Goal: Task Accomplishment & Management: Complete application form

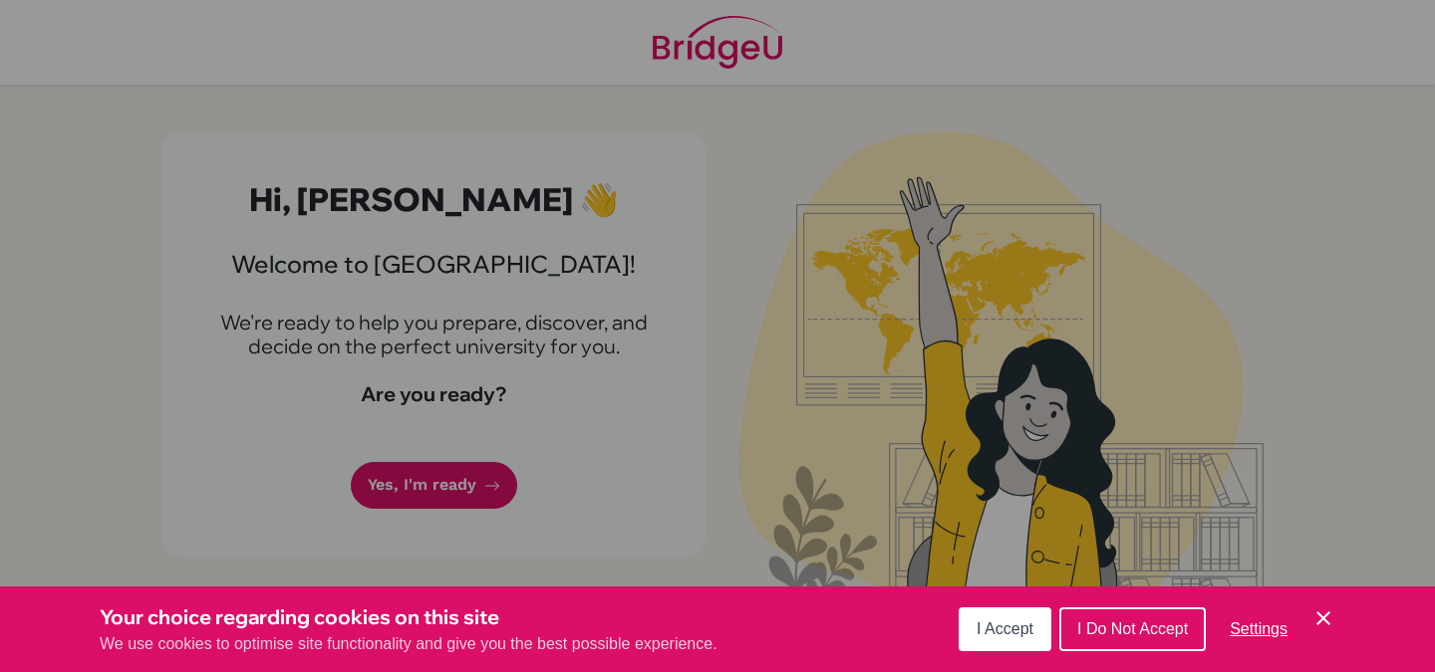
click at [1007, 641] on button "I Accept" at bounding box center [1004, 630] width 93 height 44
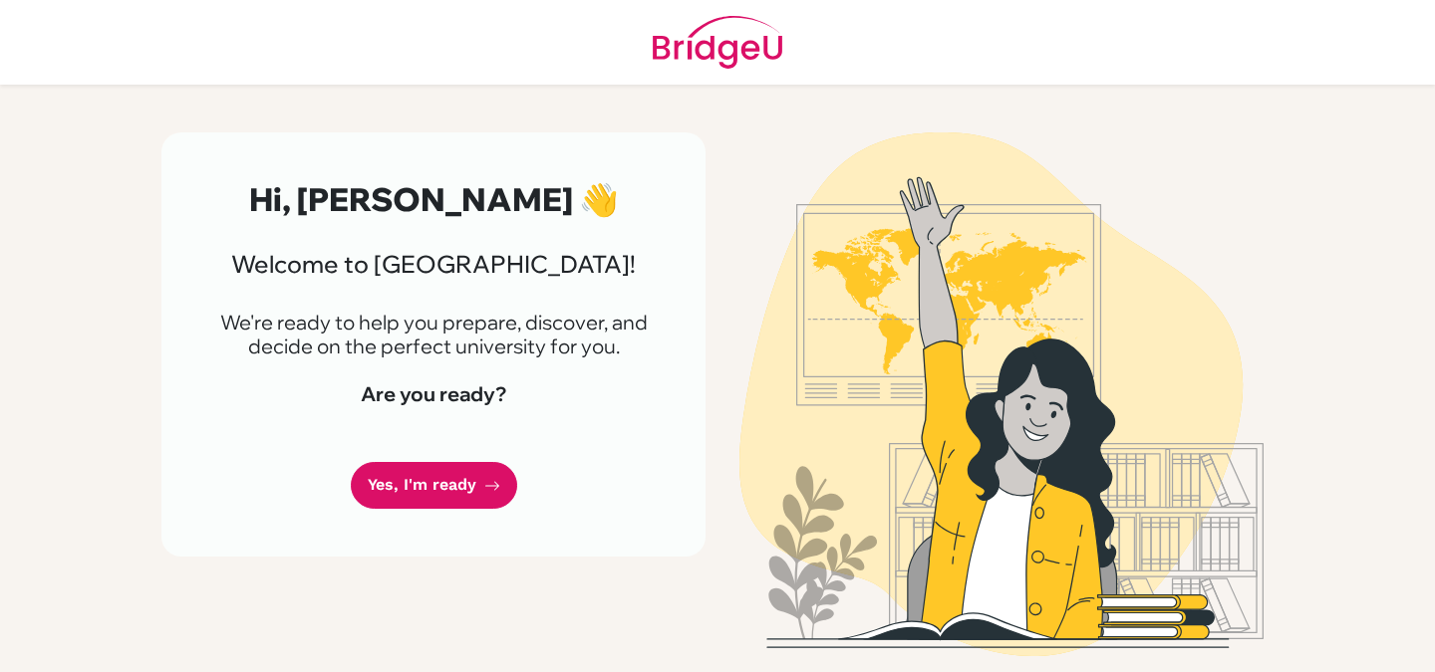
click at [452, 460] on div "Hi, [PERSON_NAME] 👋 Welcome to [GEOGRAPHIC_DATA]! We're ready to help you prepa…" at bounding box center [433, 344] width 544 height 424
click at [460, 521] on div "Hi, [PERSON_NAME] 👋 Welcome to [GEOGRAPHIC_DATA]! We're ready to help you prepa…" at bounding box center [433, 344] width 544 height 424
click at [415, 486] on link "Yes, I'm ready" at bounding box center [434, 485] width 166 height 47
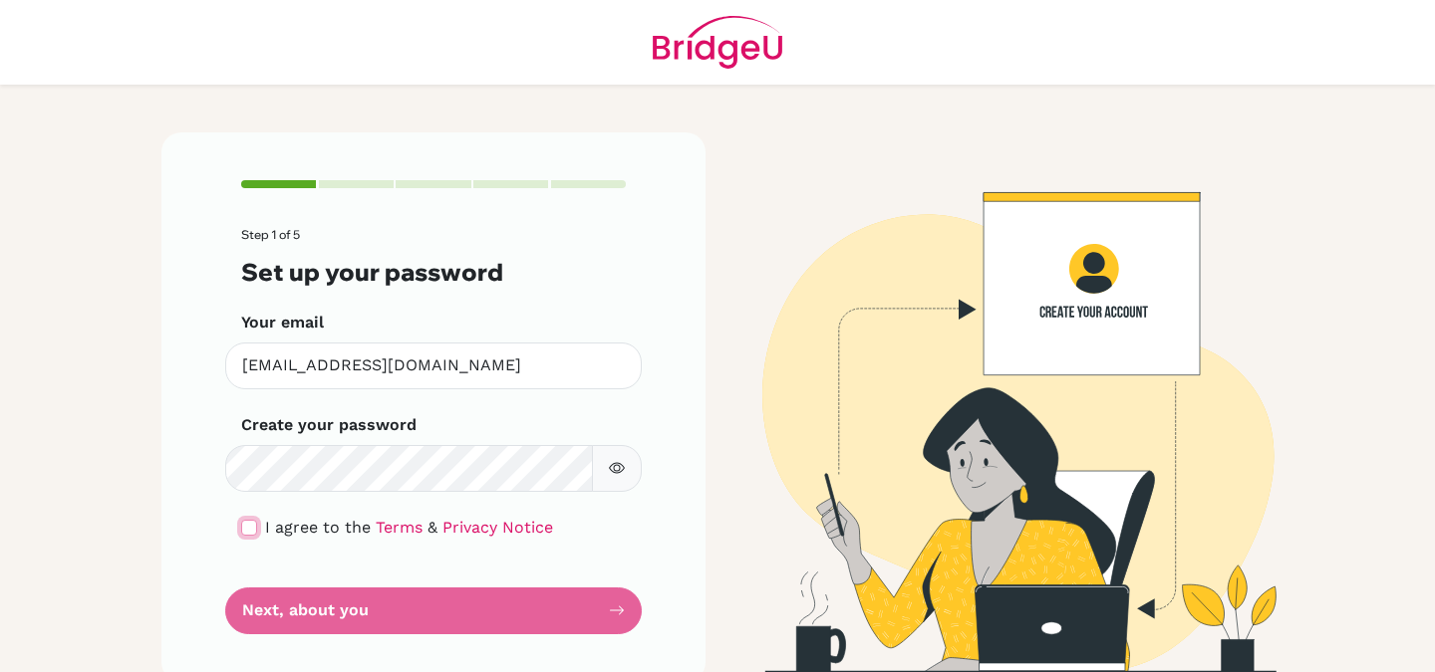
click at [241, 526] on input "checkbox" at bounding box center [249, 528] width 16 height 16
checkbox input "true"
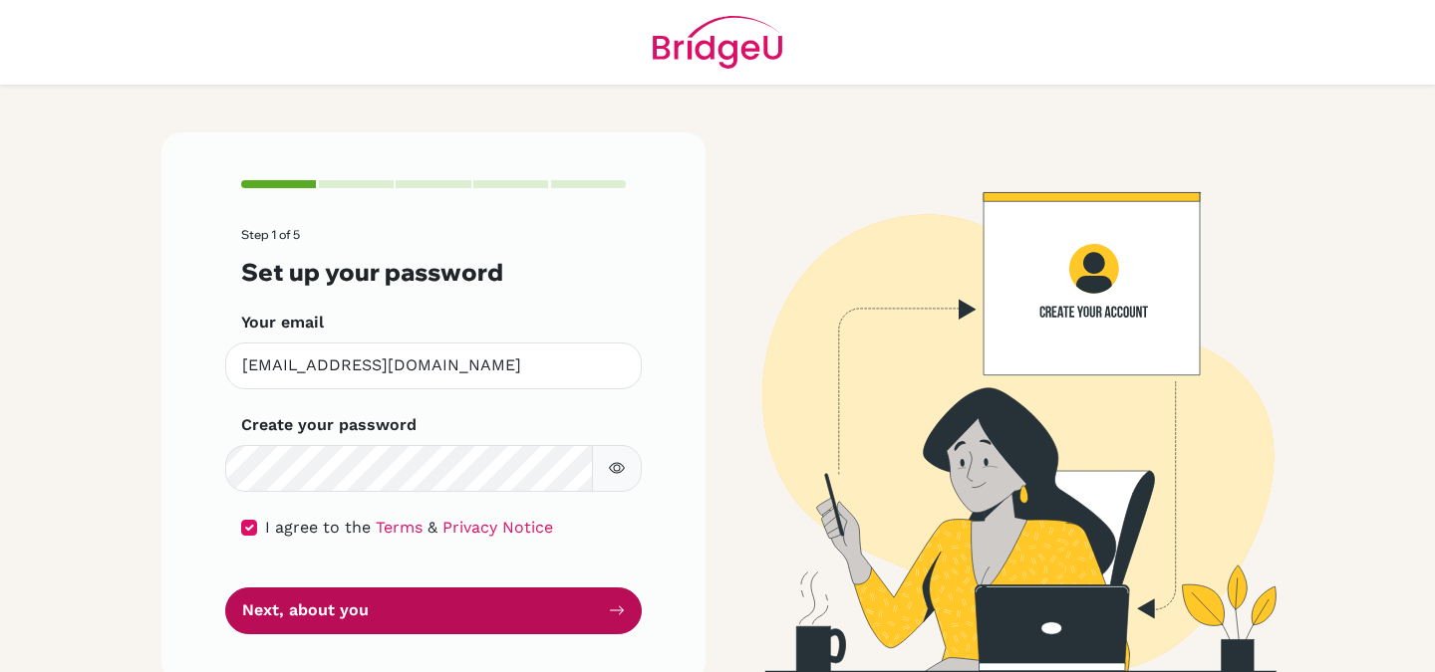
click at [357, 606] on button "Next, about you" at bounding box center [433, 611] width 416 height 47
